Goal: Transaction & Acquisition: Purchase product/service

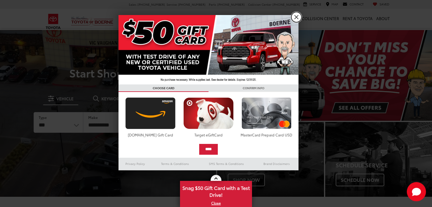
click at [296, 16] on link "X" at bounding box center [296, 17] width 10 height 10
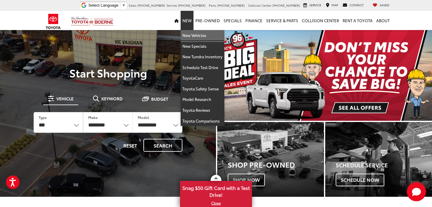
click at [193, 34] on link "New Vehicles" at bounding box center [203, 35] width 44 height 11
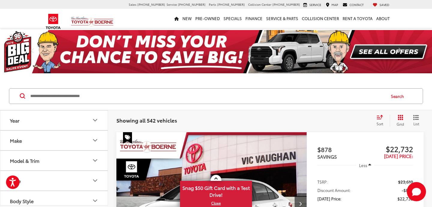
click at [95, 118] on icon "Year" at bounding box center [95, 119] width 7 height 7
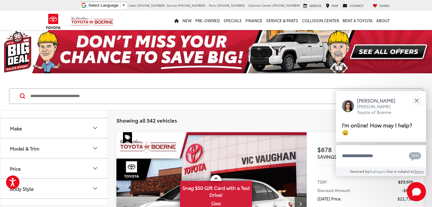
scroll to position [58, 0]
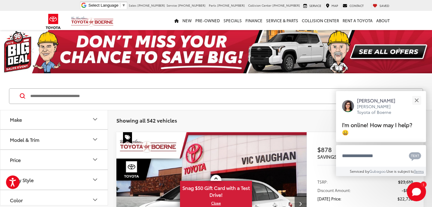
click at [94, 119] on icon "Make" at bounding box center [95, 119] width 4 height 2
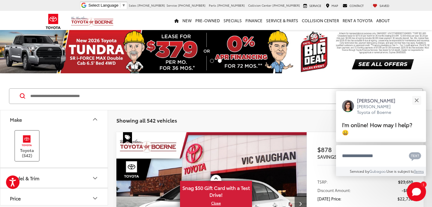
click at [25, 147] on label "Toyota (542)" at bounding box center [27, 146] width 24 height 24
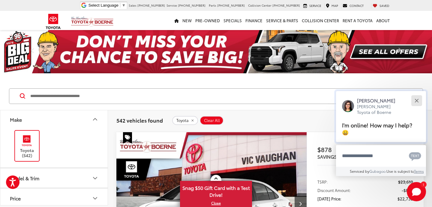
click at [418, 102] on div "Close" at bounding box center [417, 100] width 4 height 4
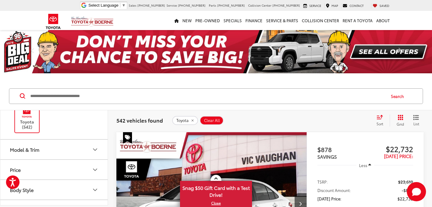
scroll to position [89, 0]
click at [96, 146] on icon "Model & Trim" at bounding box center [95, 146] width 7 height 7
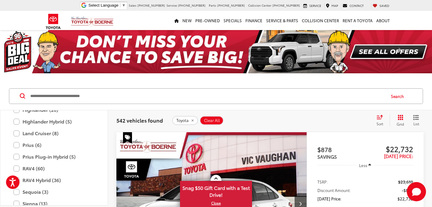
scroll to position [266, 0]
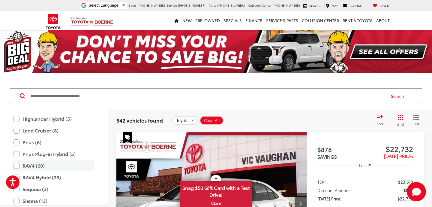
click at [15, 163] on label "RAV4 (60)" at bounding box center [54, 165] width 81 height 11
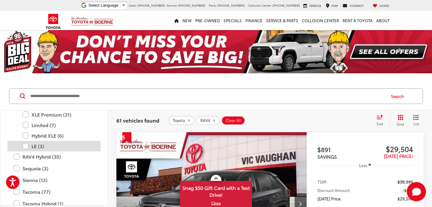
scroll to position [354, 0]
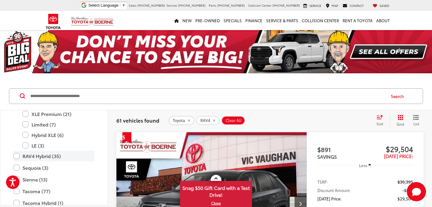
click at [17, 156] on label "RAV4 Hybrid (35)" at bounding box center [54, 156] width 81 height 11
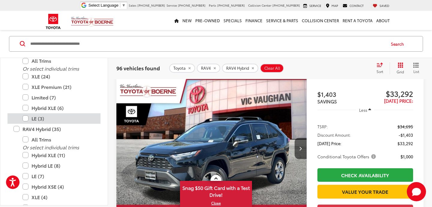
scroll to position [294, 0]
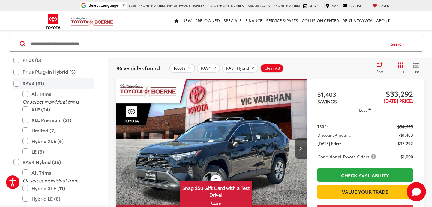
click at [17, 82] on label "RAV4 (61)" at bounding box center [54, 83] width 81 height 11
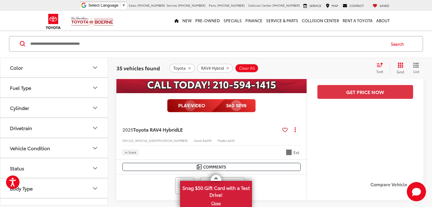
scroll to position [490, 0]
click at [94, 127] on icon "Drivetrain" at bounding box center [95, 126] width 7 height 7
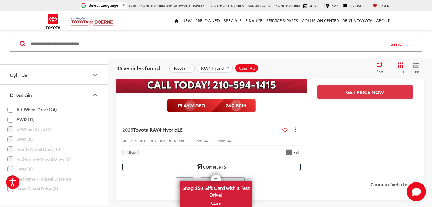
scroll to position [524, 0]
click at [11, 107] on label "All-Wheel Drive (24)" at bounding box center [32, 108] width 49 height 10
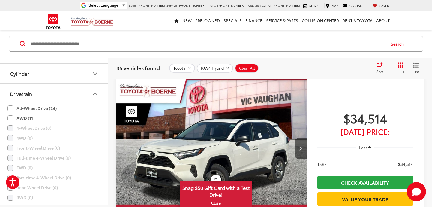
scroll to position [52, 0]
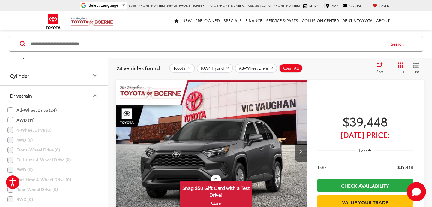
click at [11, 120] on label "AWD (11)" at bounding box center [21, 120] width 27 height 10
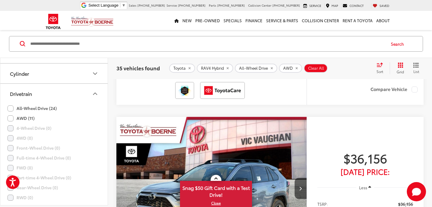
scroll to position [250, 0]
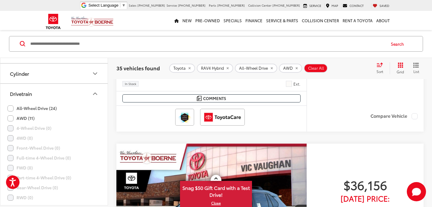
click at [96, 92] on icon "Drivetrain" at bounding box center [95, 93] width 7 height 7
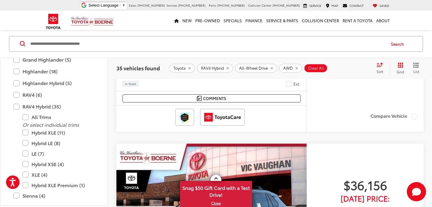
scroll to position [180, 0]
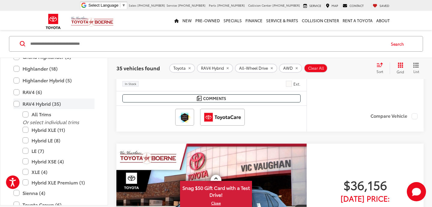
click at [16, 104] on label "RAV4 Hybrid (35)" at bounding box center [54, 103] width 81 height 11
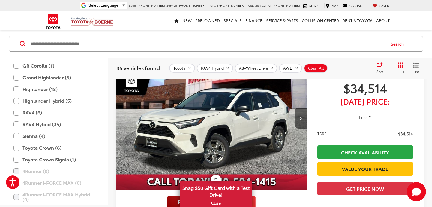
scroll to position [155, 0]
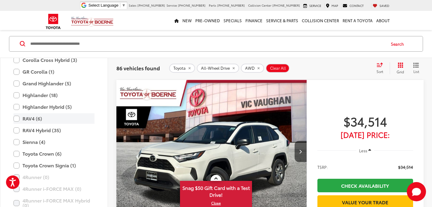
click at [18, 118] on label "RAV4 (6)" at bounding box center [54, 118] width 81 height 11
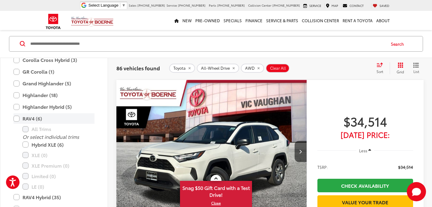
type input "****"
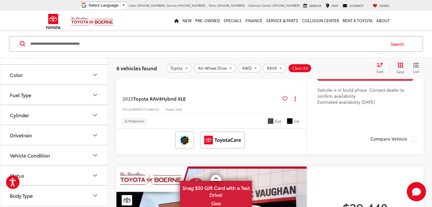
scroll to position [483, 0]
click at [96, 134] on icon "Drivetrain" at bounding box center [95, 134] width 7 height 7
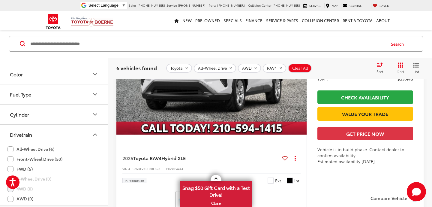
scroll to position [375, 0]
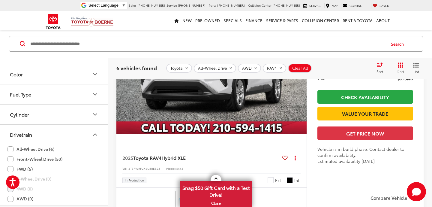
click at [223, 102] on img "2025 Toyota RAV4 Hybrid XLE 0" at bounding box center [211, 62] width 191 height 143
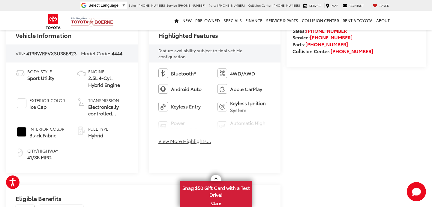
scroll to position [211, 0]
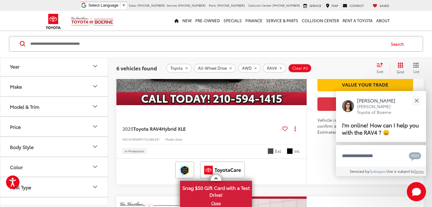
scroll to position [176, 0]
click at [95, 106] on icon "Model & Trim" at bounding box center [95, 106] width 7 height 7
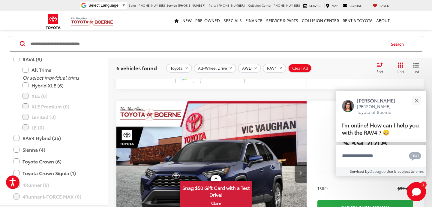
scroll to position [134, 0]
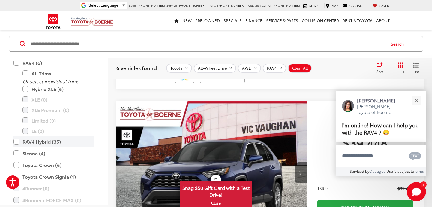
click at [16, 140] on label "RAV4 Hybrid (35)" at bounding box center [54, 141] width 81 height 11
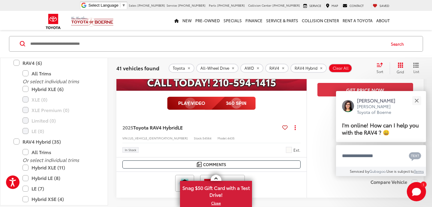
scroll to position [197, 0]
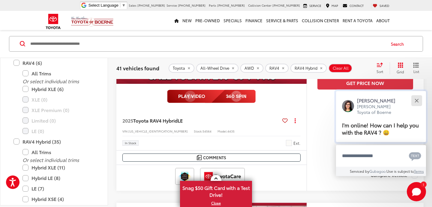
click at [418, 99] on div "Close" at bounding box center [417, 100] width 4 height 4
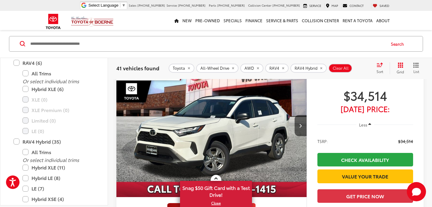
scroll to position [78, 0]
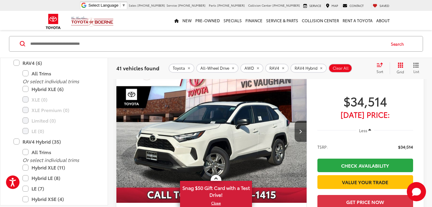
click at [234, 129] on img "2025 Toyota RAV4 Hybrid LE 0" at bounding box center [211, 131] width 191 height 143
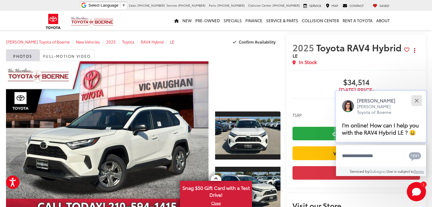
click at [417, 101] on div "Close" at bounding box center [417, 100] width 4 height 4
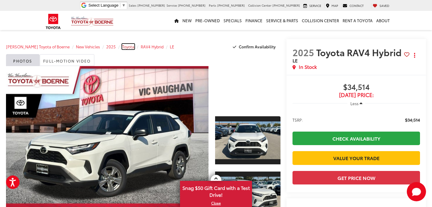
click at [122, 46] on span "Toyota" at bounding box center [128, 46] width 12 height 5
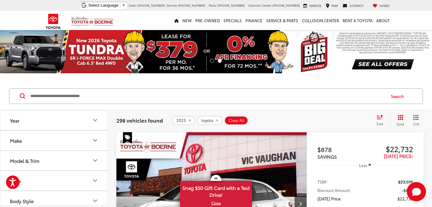
click at [95, 160] on icon "Model & Trim" at bounding box center [95, 160] width 7 height 7
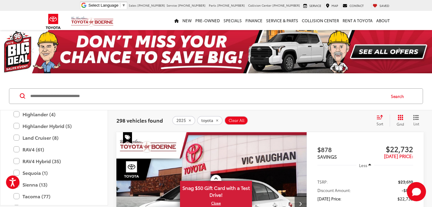
scroll to position [160, 0]
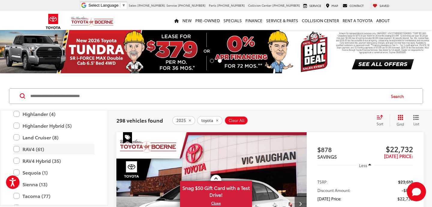
click at [17, 149] on label "RAV4 (61)" at bounding box center [54, 149] width 81 height 11
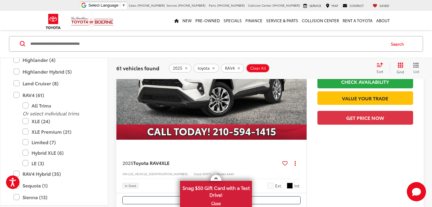
scroll to position [373, 0]
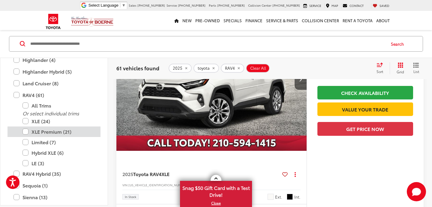
click at [25, 130] on label "XLE Premium (21)" at bounding box center [59, 131] width 72 height 11
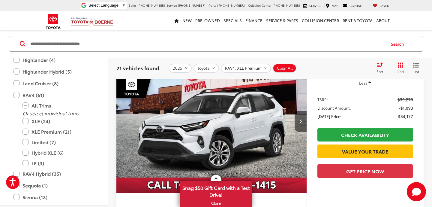
scroll to position [85, 0]
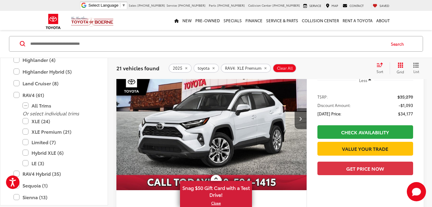
click at [212, 138] on img "2025 Toyota RAV4 XLE Premium 0" at bounding box center [211, 118] width 191 height 143
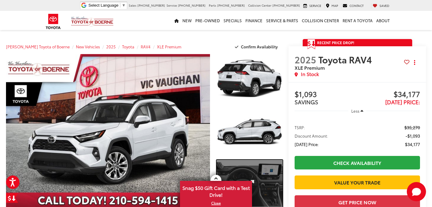
click at [257, 183] on link "Expand Photo 3" at bounding box center [250, 185] width 66 height 50
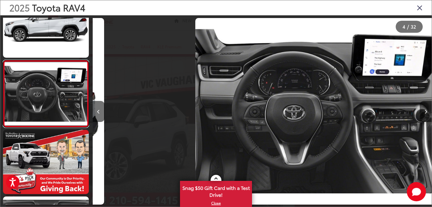
scroll to position [0, 1018]
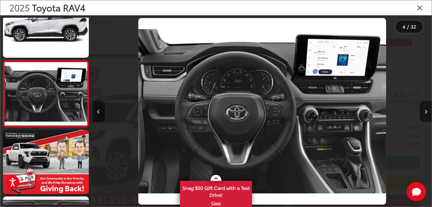
click at [426, 107] on button "Next image" at bounding box center [426, 111] width 12 height 21
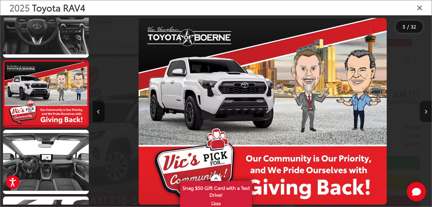
scroll to position [0, 1357]
click at [426, 107] on button "Next image" at bounding box center [426, 111] width 12 height 21
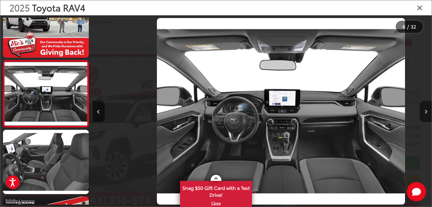
scroll to position [0, 1696]
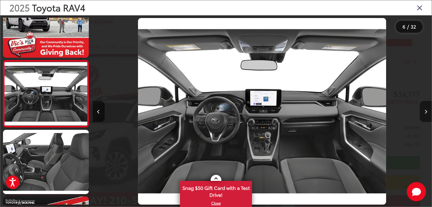
click at [428, 110] on button "Next image" at bounding box center [426, 111] width 12 height 21
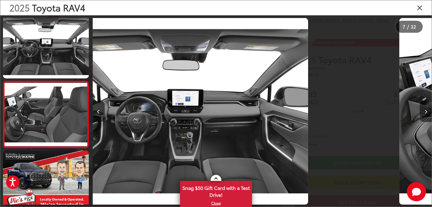
scroll to position [0, 0]
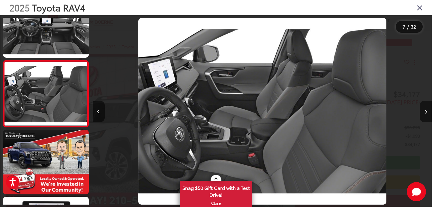
click at [422, 9] on icon "Close gallery" at bounding box center [420, 8] width 6 height 8
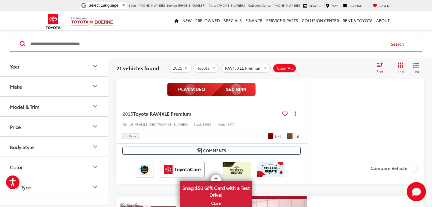
scroll to position [1744, 0]
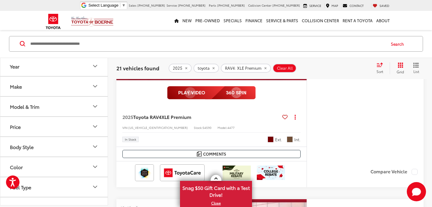
click at [93, 167] on icon "Color" at bounding box center [95, 166] width 7 height 7
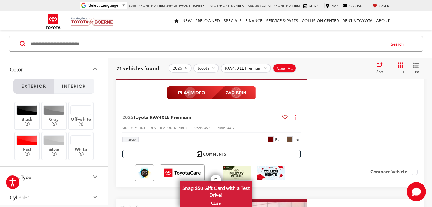
scroll to position [99, 0]
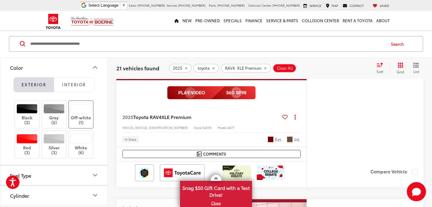
click at [82, 112] on div at bounding box center [81, 109] width 21 height 10
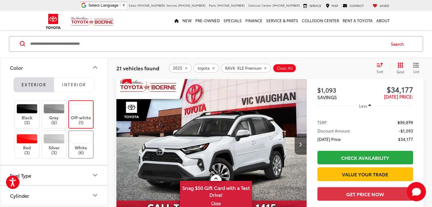
scroll to position [58, 0]
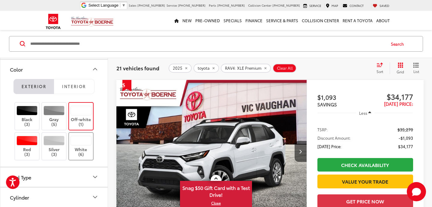
click at [83, 142] on div at bounding box center [81, 141] width 21 height 10
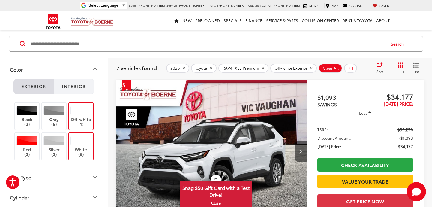
click at [78, 86] on span "Interior" at bounding box center [74, 85] width 24 height 5
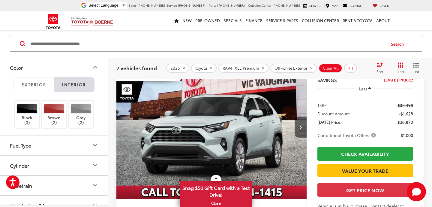
scroll to position [1103, 0]
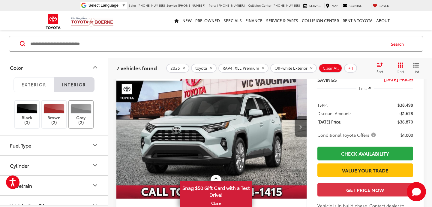
click at [80, 119] on label "Gray (2)" at bounding box center [81, 114] width 24 height 21
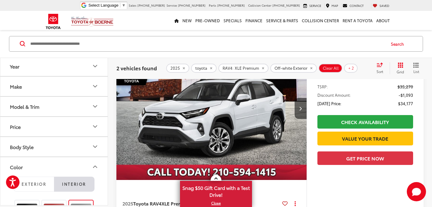
click at [95, 105] on icon "Model & Trim" at bounding box center [95, 106] width 7 height 7
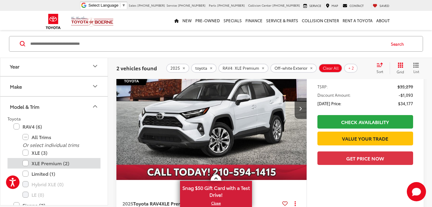
click at [26, 163] on label "XLE Premium (2)" at bounding box center [59, 163] width 72 height 11
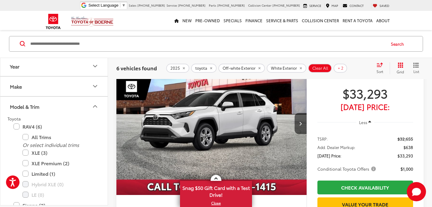
scroll to position [836, 0]
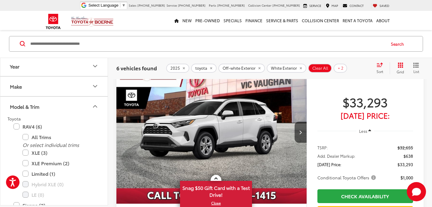
click at [229, 125] on img "2025 Toyota RAV4 XLE 0" at bounding box center [211, 132] width 191 height 143
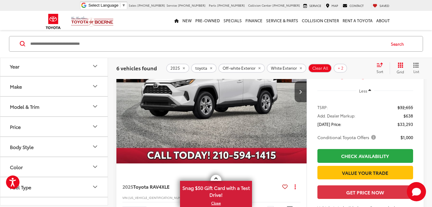
scroll to position [867, 0]
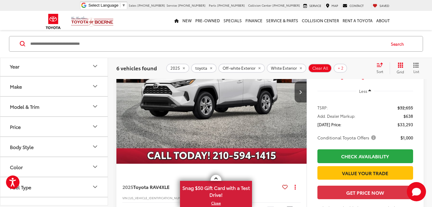
click at [233, 116] on img "2025 Toyota RAV4 XLE 0" at bounding box center [211, 91] width 191 height 143
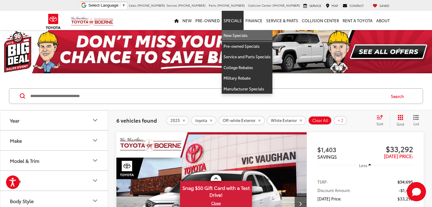
click at [241, 37] on link "New Specials" at bounding box center [247, 35] width 51 height 11
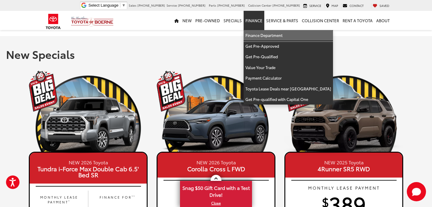
click at [259, 36] on link "Finance Department" at bounding box center [288, 35] width 89 height 11
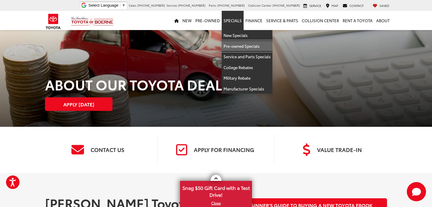
click at [239, 44] on link "Pre-owned Specials" at bounding box center [247, 46] width 51 height 11
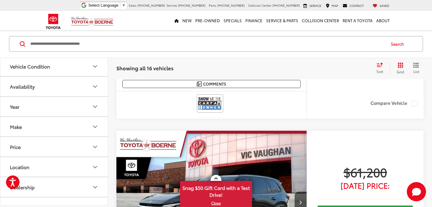
scroll to position [1317, 0]
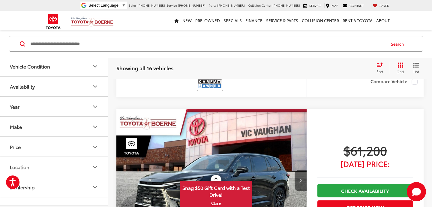
click at [92, 127] on icon "Make" at bounding box center [95, 126] width 7 height 7
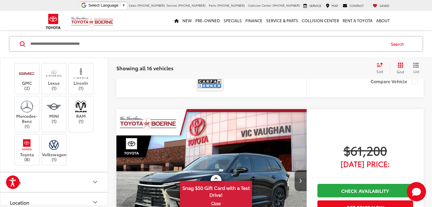
scroll to position [75, 0]
click at [25, 149] on img at bounding box center [27, 144] width 17 height 14
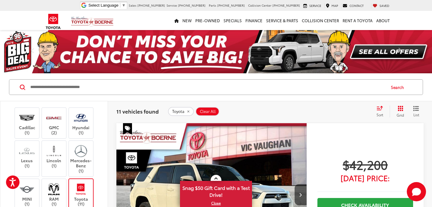
click at [274, 92] on input "Search by Make, Model, or Keyword" at bounding box center [208, 87] width 356 height 14
click at [388, 51] on link "Next" at bounding box center [399, 51] width 65 height 43
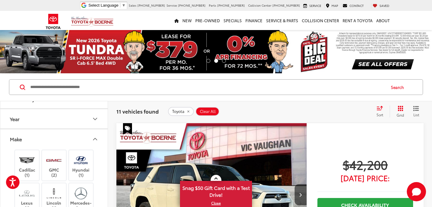
scroll to position [8, 0]
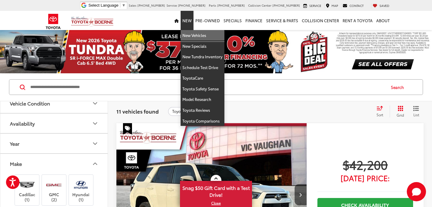
click at [194, 35] on link "New Vehicles" at bounding box center [203, 35] width 44 height 11
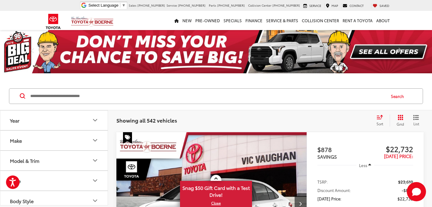
click at [95, 120] on icon "Year" at bounding box center [95, 120] width 4 height 2
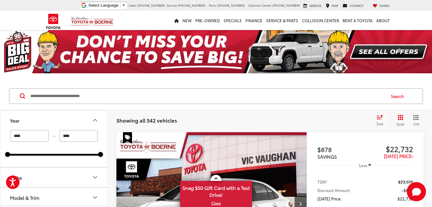
click at [31, 134] on input "****" at bounding box center [30, 136] width 38 height 12
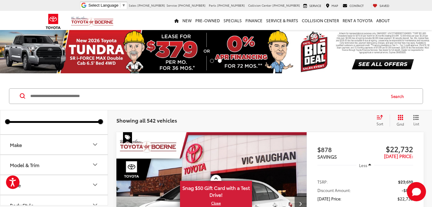
scroll to position [41, 0]
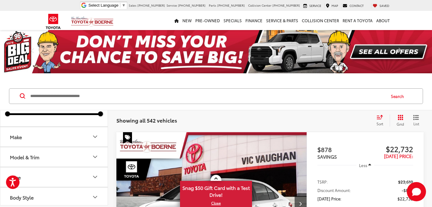
type input "****"
click at [94, 156] on icon "Model & Trim" at bounding box center [95, 157] width 4 height 2
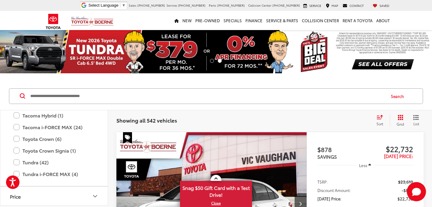
scroll to position [338, 0]
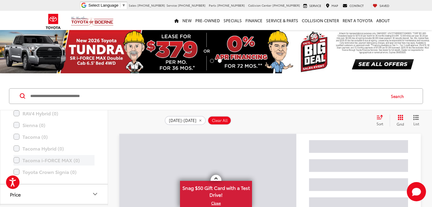
click at [15, 159] on label "Tacoma i-FORCE MAX (0)" at bounding box center [54, 160] width 81 height 11
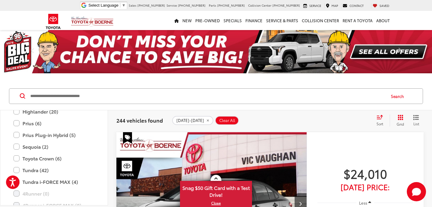
scroll to position [175, 0]
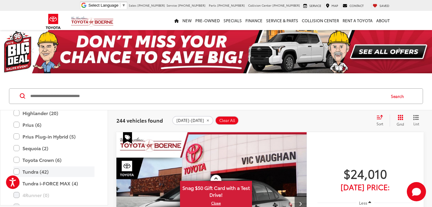
click at [19, 170] on label "Tundra (42)" at bounding box center [54, 171] width 81 height 11
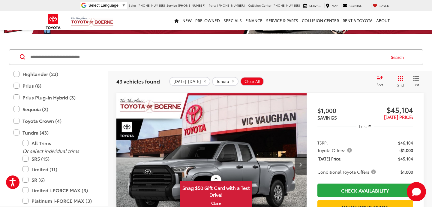
scroll to position [36, 0]
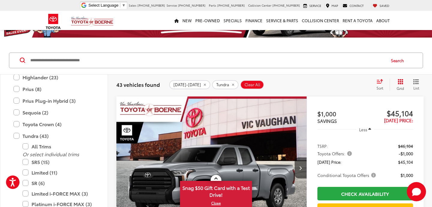
click at [380, 83] on icon "Select sort value" at bounding box center [380, 81] width 7 height 5
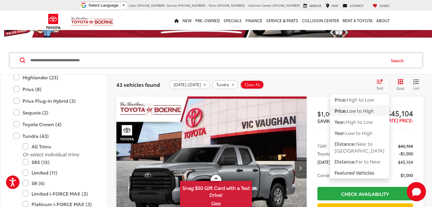
click at [363, 110] on span "Low to High" at bounding box center [360, 110] width 27 height 7
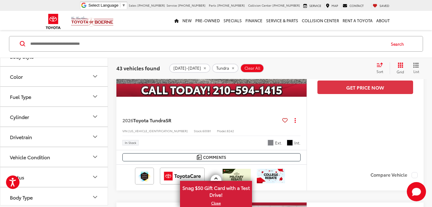
scroll to position [432, 0]
click at [95, 133] on icon "Drivetrain" at bounding box center [95, 134] width 7 height 7
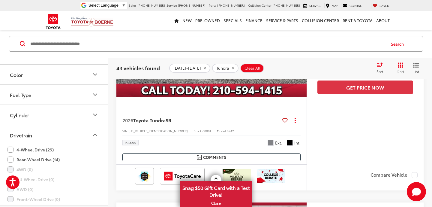
click at [11, 147] on label "4-Wheel Drive (29)" at bounding box center [31, 149] width 46 height 10
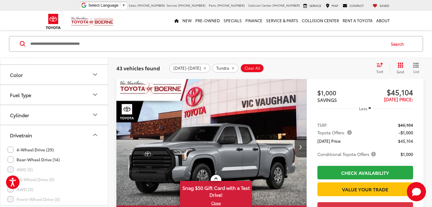
scroll to position [52, 0]
